Goal: Obtain resource: Obtain resource

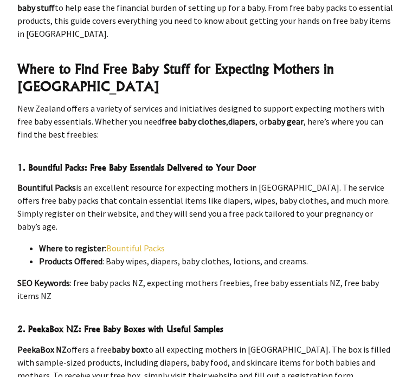
scroll to position [615, 0]
click at [134, 243] on link "Bountiful Packs" at bounding box center [135, 248] width 58 height 11
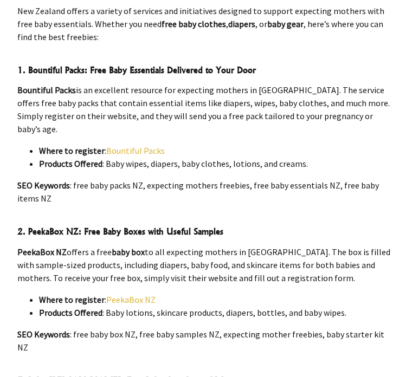
click at [132, 294] on link "PeekaBox NZ" at bounding box center [130, 299] width 49 height 11
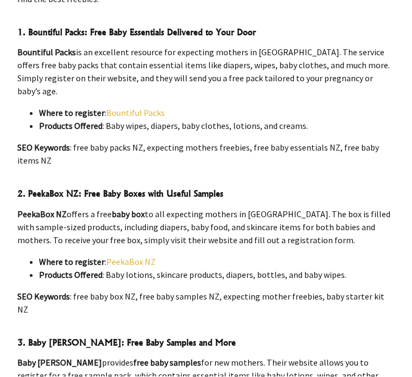
scroll to position [751, 0]
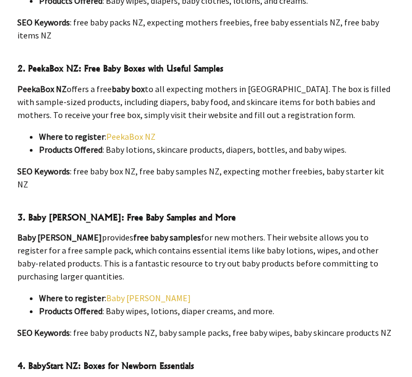
scroll to position [877, 0]
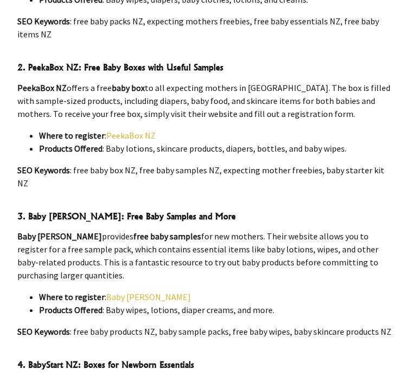
click at [138, 291] on link "Baby [PERSON_NAME]" at bounding box center [148, 296] width 84 height 11
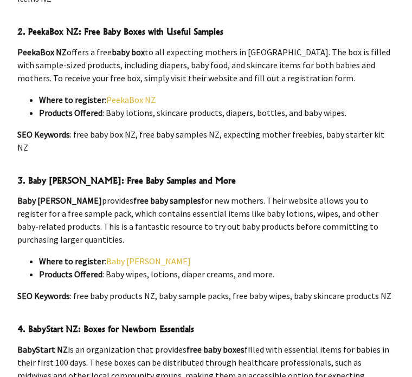
scroll to position [914, 0]
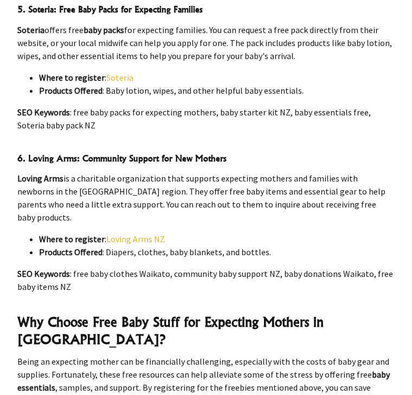
scroll to position [1369, 0]
